Goal: Register for event/course

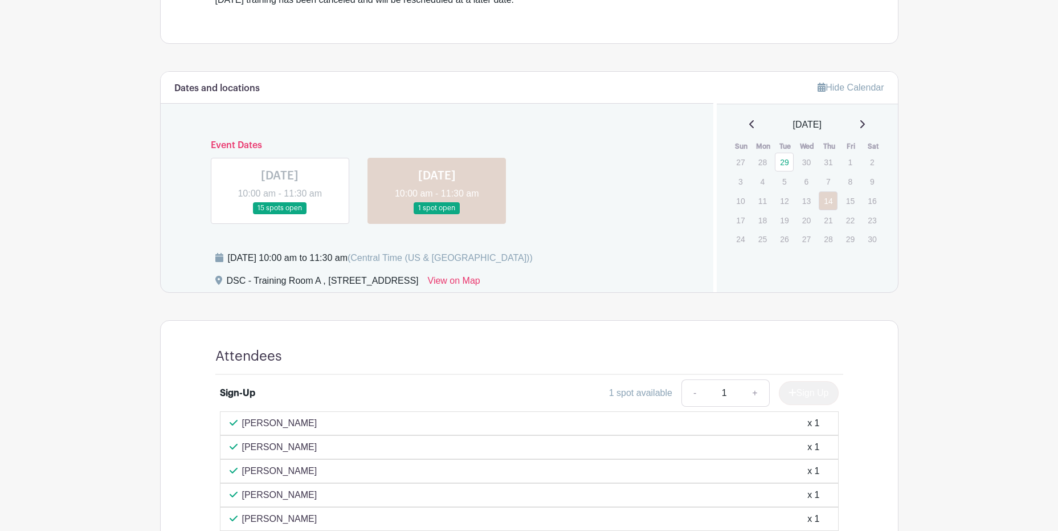
scroll to position [513, 0]
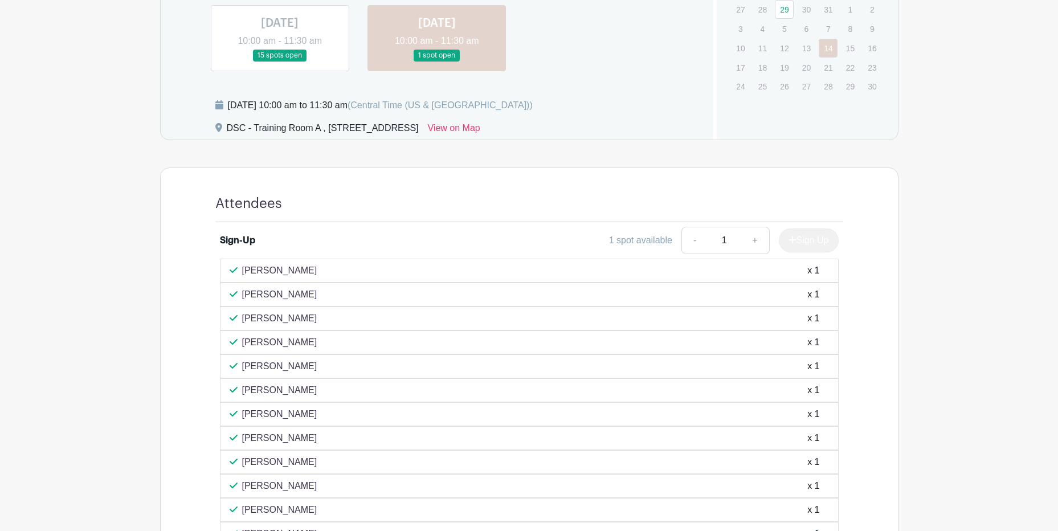
click at [280, 62] on link at bounding box center [280, 62] width 0 height 0
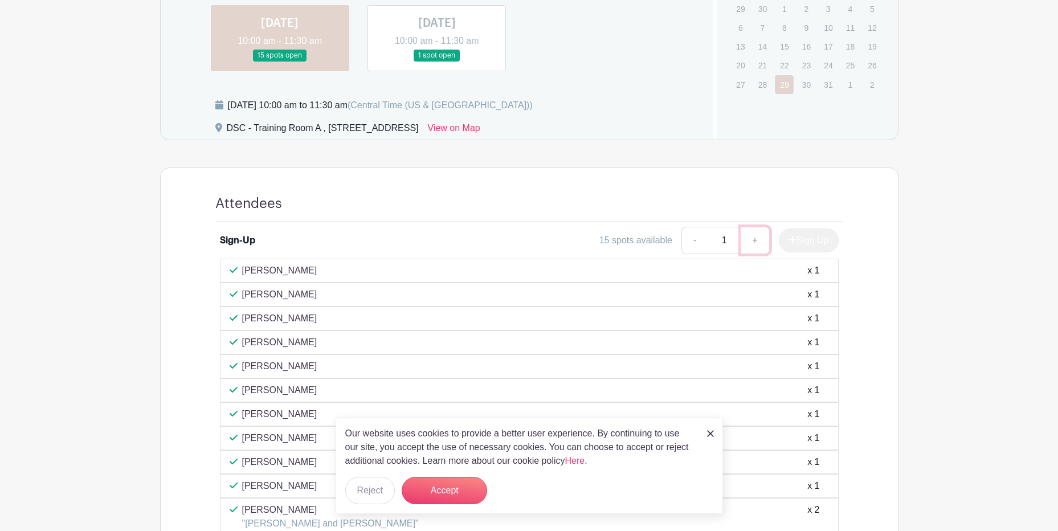
click at [749, 240] on link "+" at bounding box center [754, 240] width 28 height 27
click at [669, 239] on div "15 spots available" at bounding box center [635, 240] width 73 height 14
click at [690, 239] on link "-" at bounding box center [694, 240] width 26 height 27
type input "1"
drag, startPoint x: 445, startPoint y: 490, endPoint x: 489, endPoint y: 457, distance: 54.9
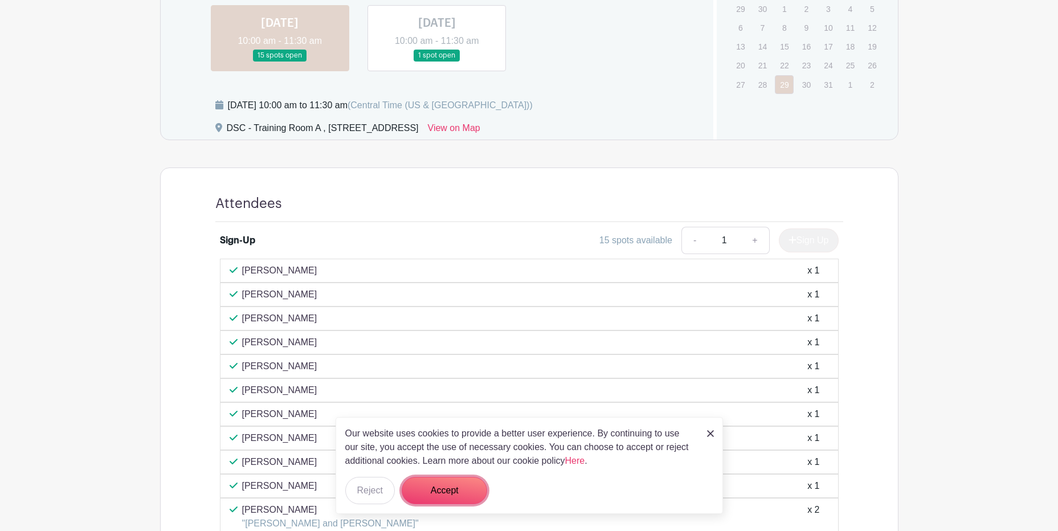
click at [445, 490] on button "Accept" at bounding box center [443, 490] width 85 height 27
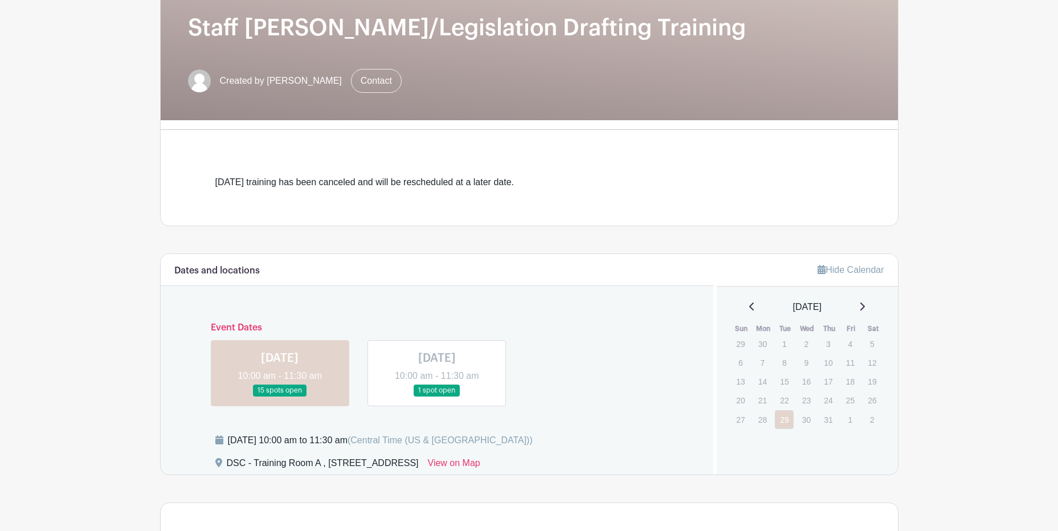
scroll to position [171, 0]
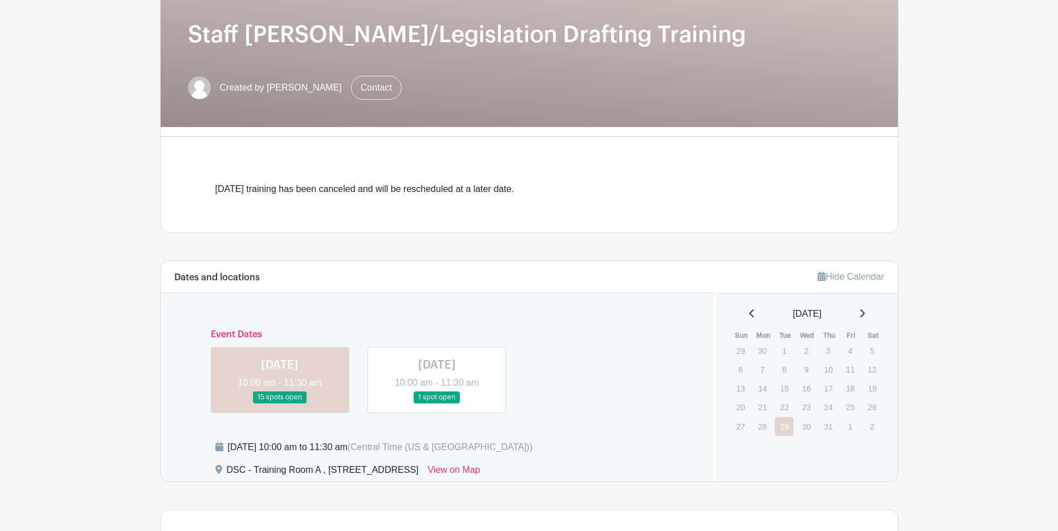
click at [280, 403] on link at bounding box center [280, 403] width 0 height 0
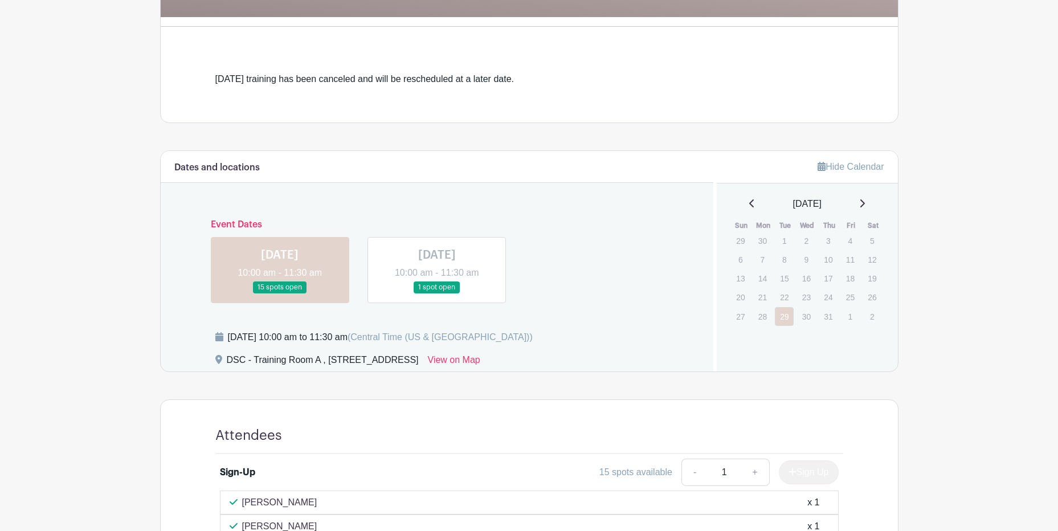
scroll to position [513, 0]
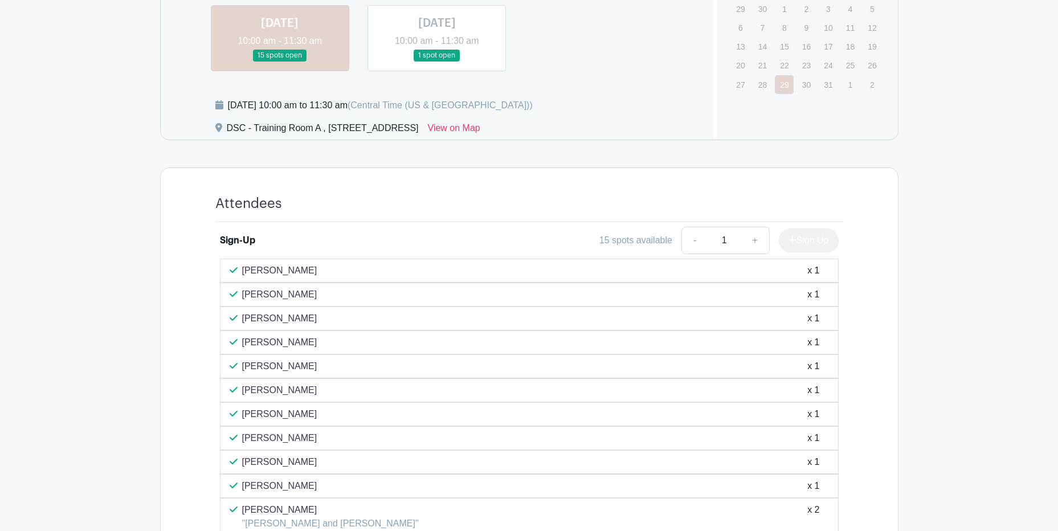
click at [792, 241] on div "Sign Up" at bounding box center [803, 240] width 69 height 24
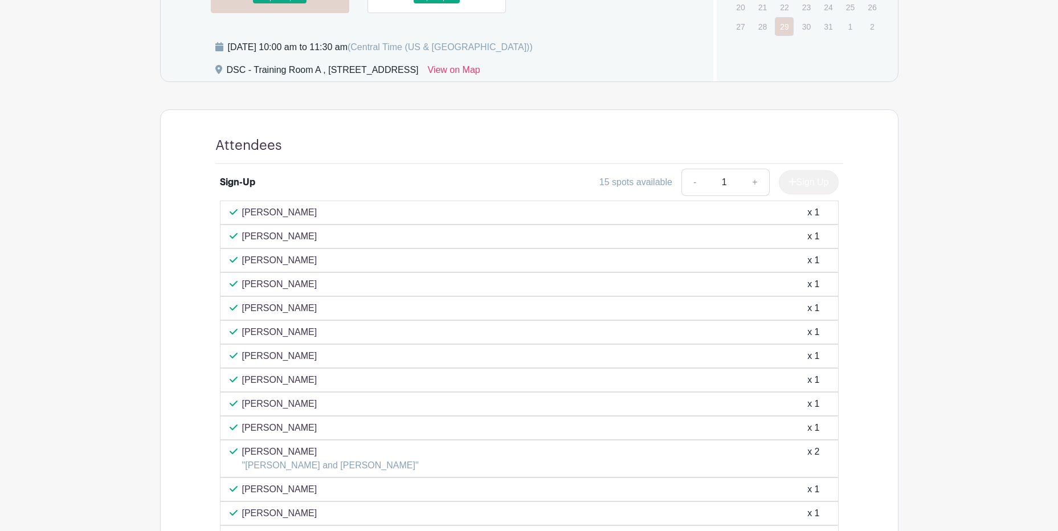
scroll to position [569, 0]
